Goal: Navigation & Orientation: Find specific page/section

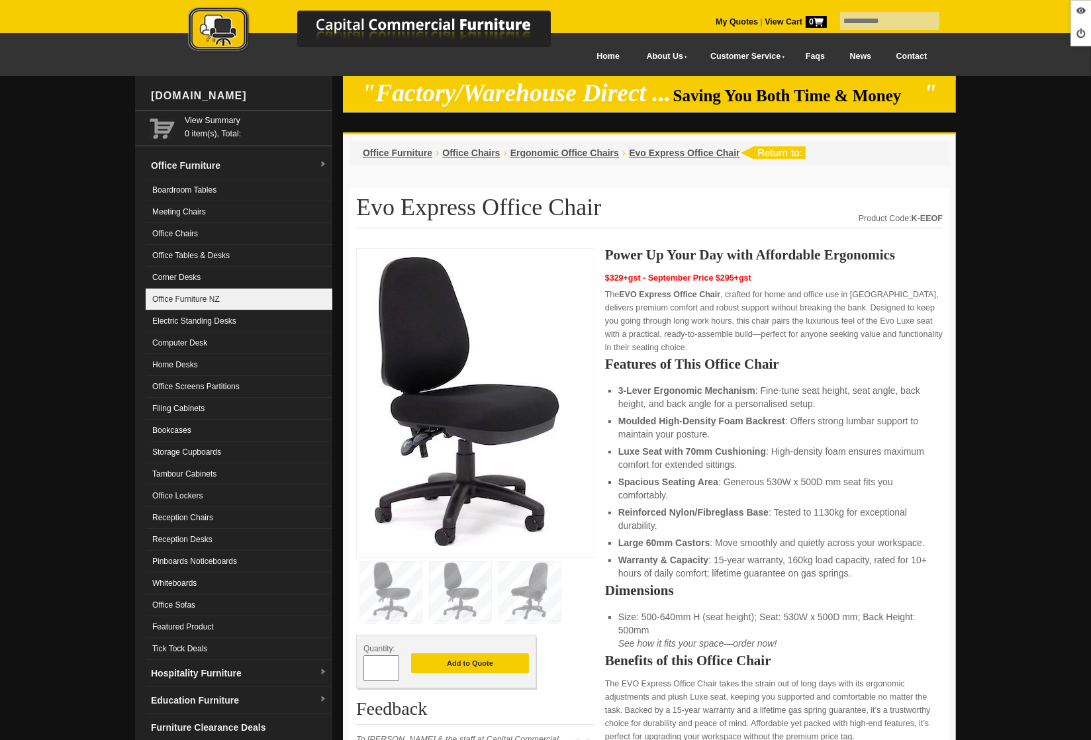
click at [216, 303] on link "Office Furniture NZ" at bounding box center [239, 300] width 187 height 22
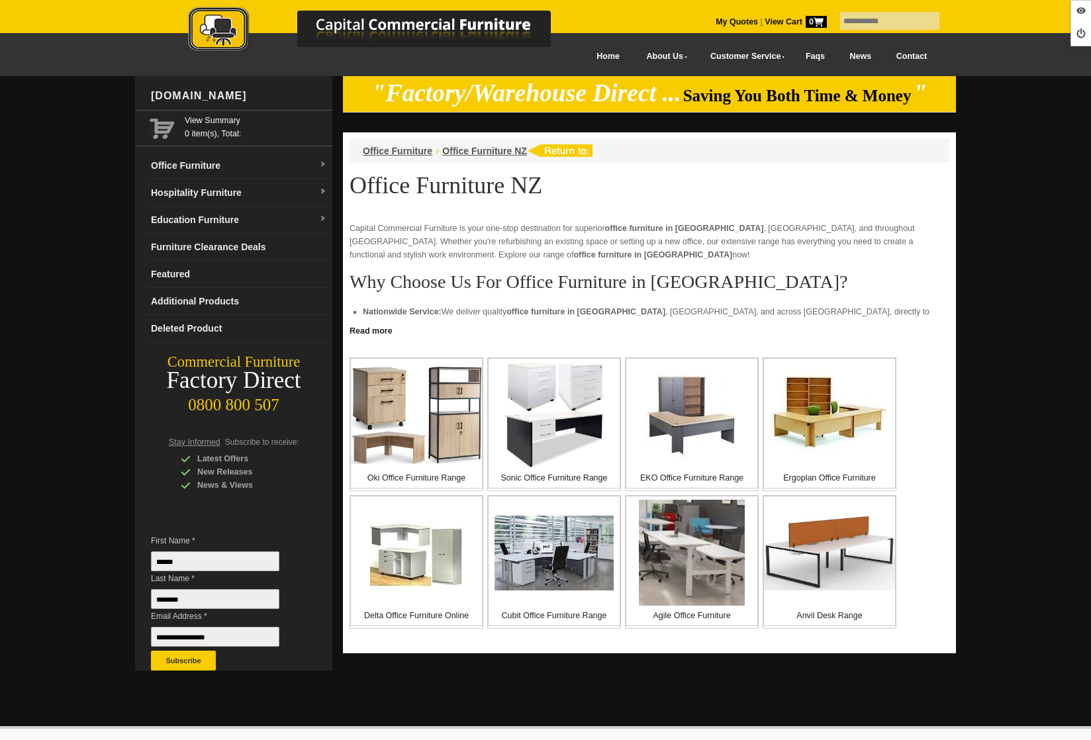
click at [830, 432] on img at bounding box center [829, 415] width 119 height 97
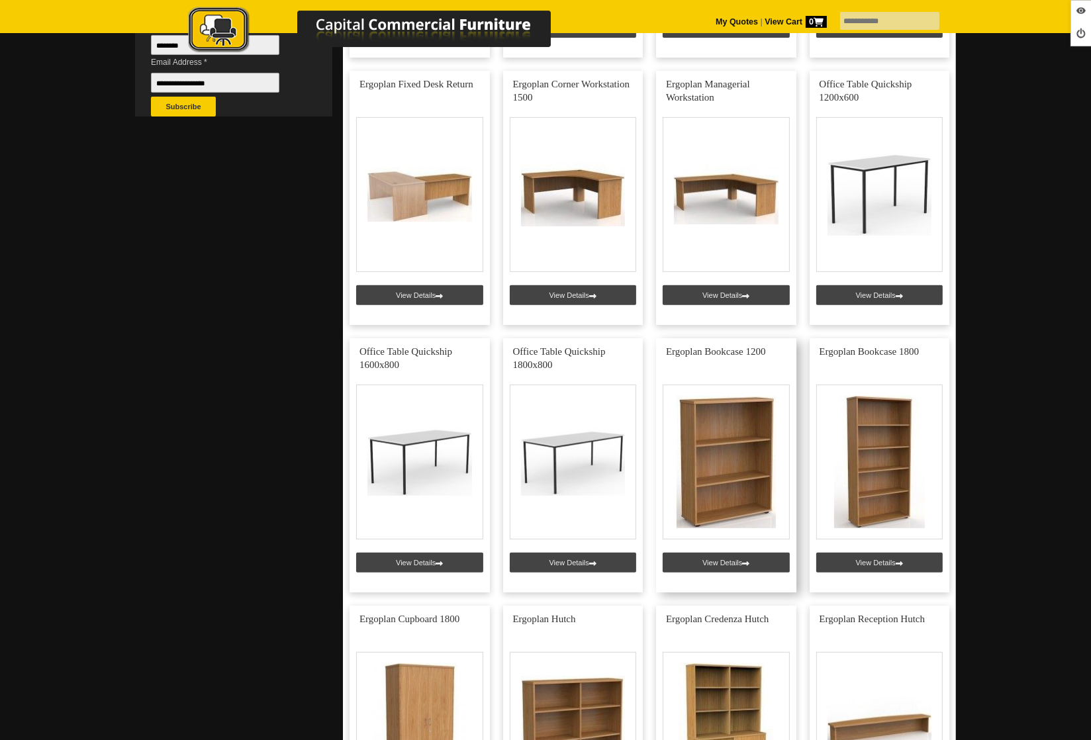
scroll to position [553, 0]
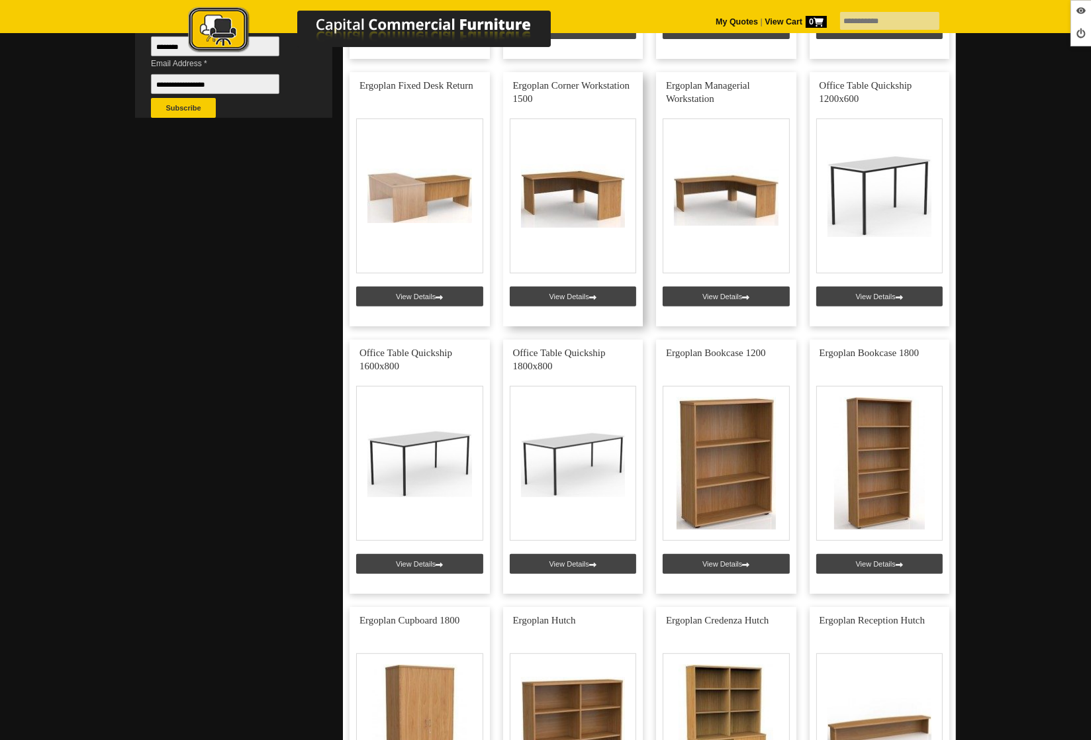
click at [564, 294] on link at bounding box center [573, 199] width 140 height 254
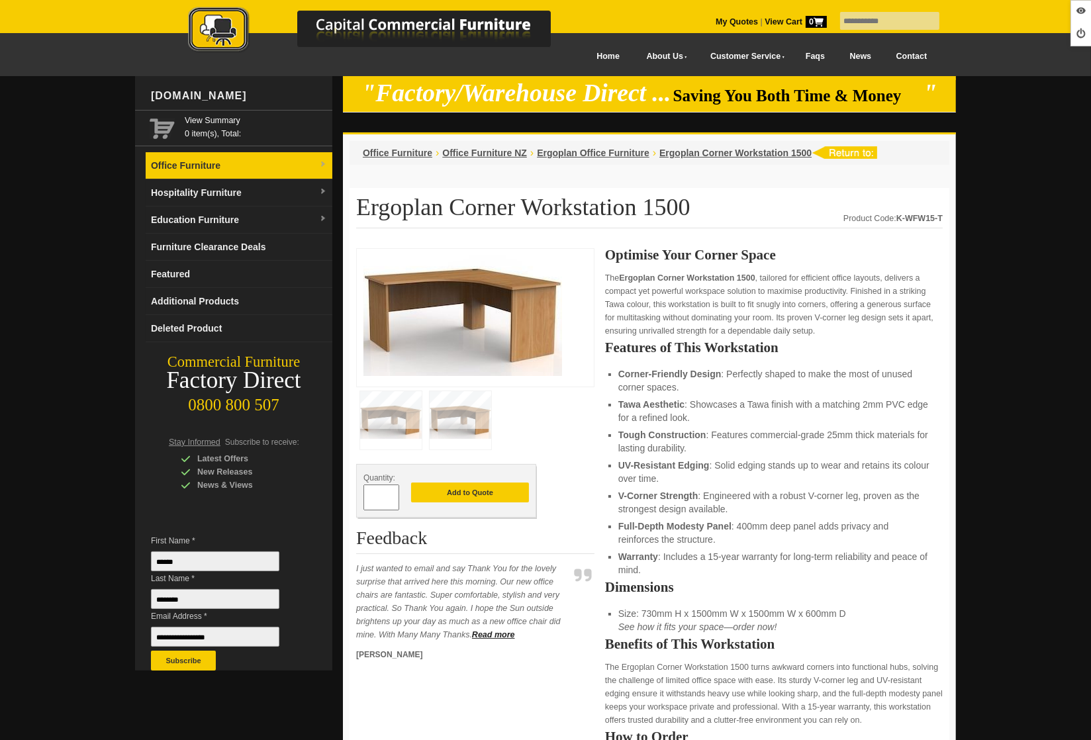
click at [198, 169] on link "Office Furniture" at bounding box center [239, 165] width 187 height 27
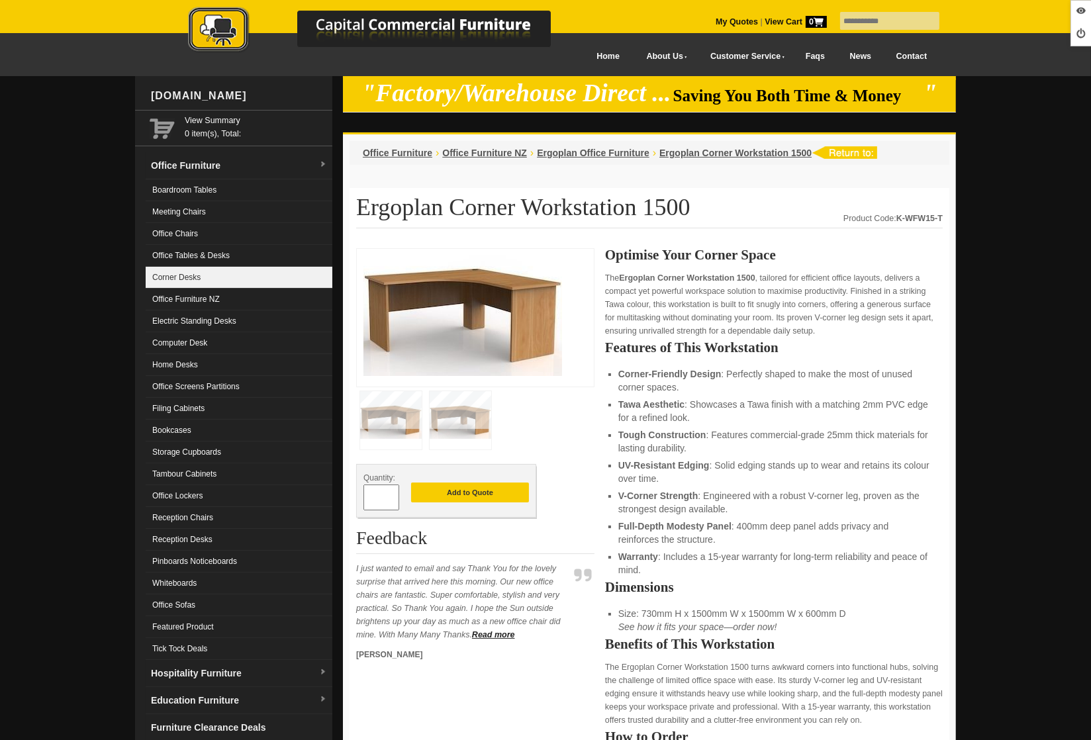
click at [182, 283] on link "Corner Desks" at bounding box center [239, 278] width 187 height 22
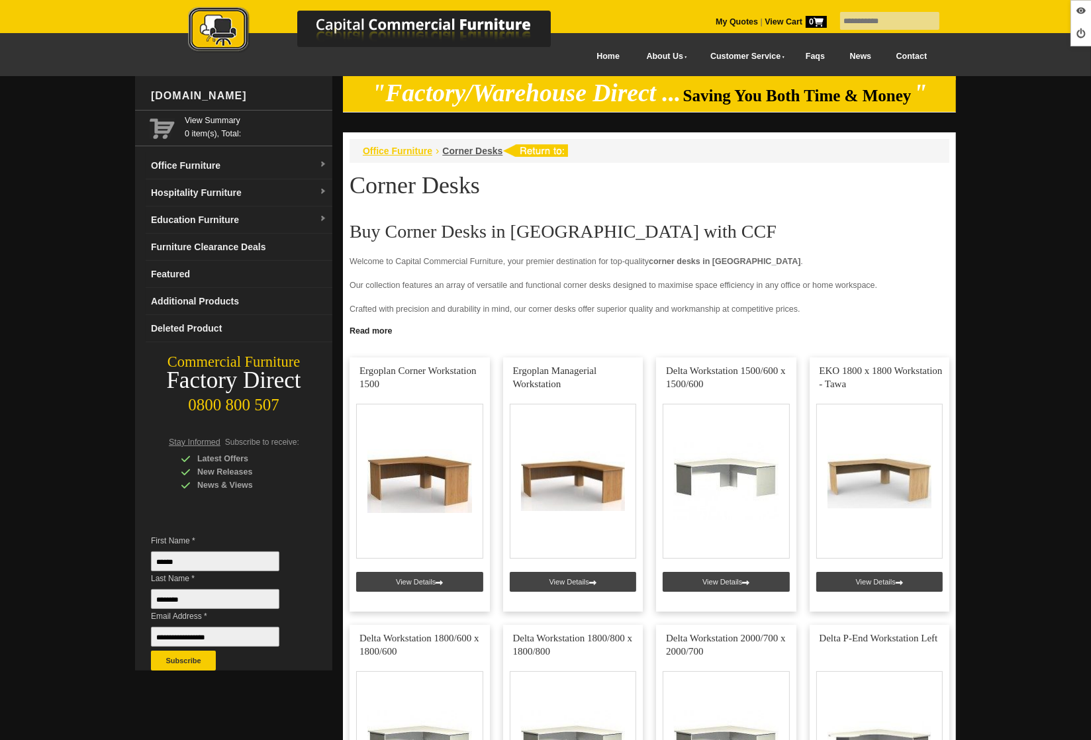
click at [381, 153] on span "Office Furniture" at bounding box center [397, 151] width 69 height 11
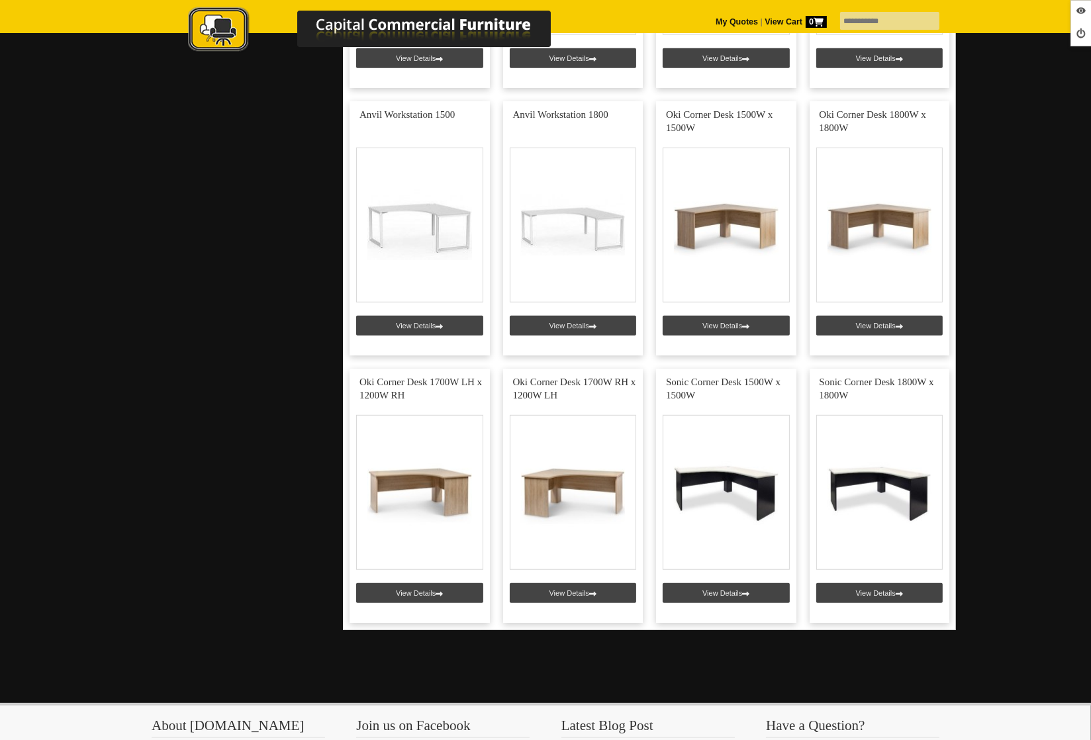
scroll to position [1033, 0]
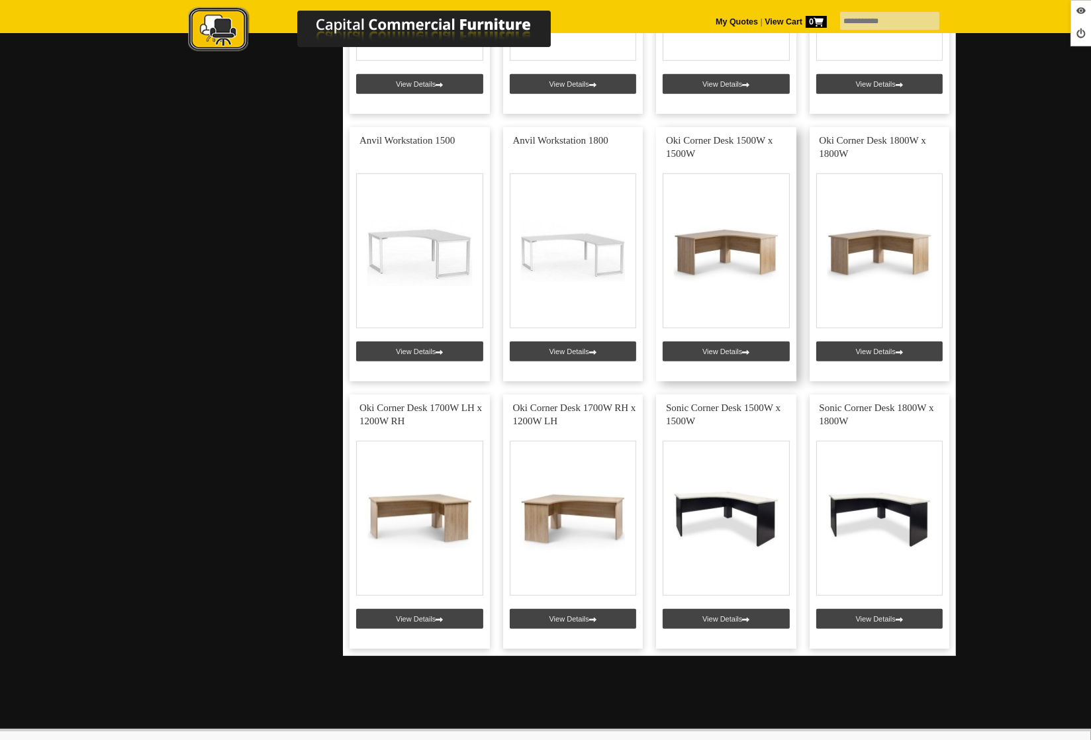
click at [708, 352] on link at bounding box center [726, 254] width 140 height 254
